Goal: Task Accomplishment & Management: Use online tool/utility

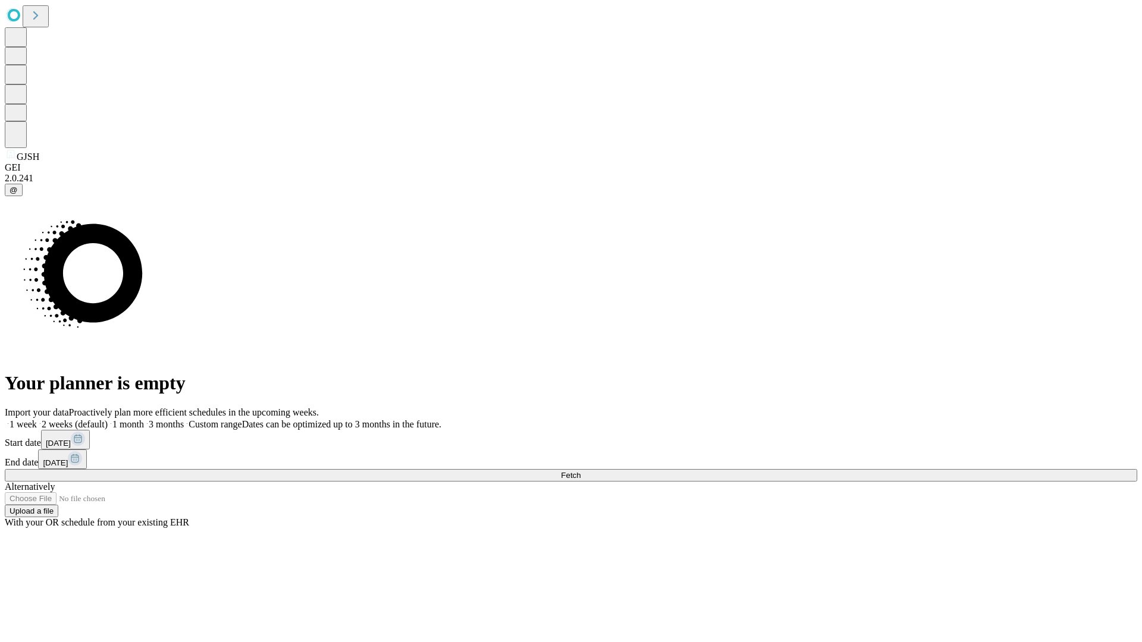
click at [581, 471] on span "Fetch" at bounding box center [571, 475] width 20 height 9
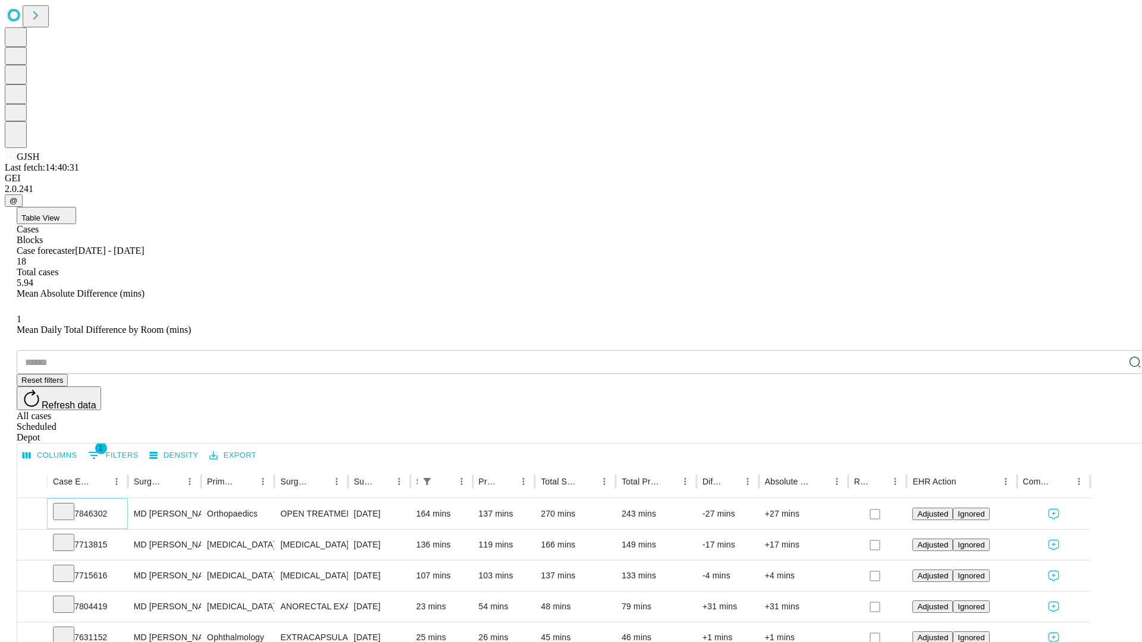
click at [70, 505] on icon at bounding box center [64, 511] width 12 height 12
